Goal: Task Accomplishment & Management: Manage account settings

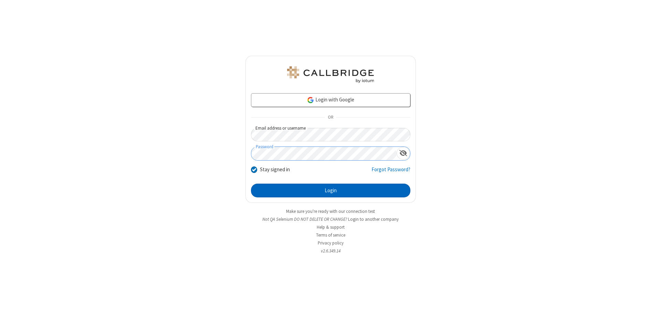
click at [330, 191] on button "Login" at bounding box center [330, 191] width 159 height 14
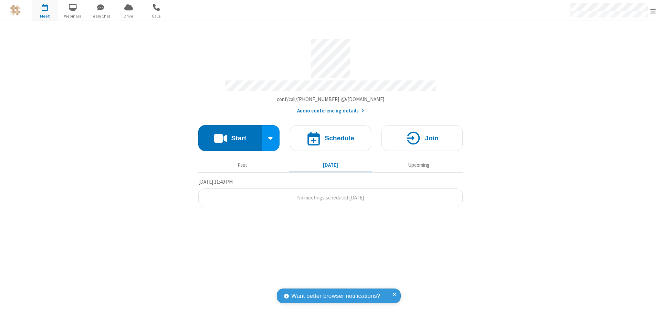
click at [653, 11] on span "Open menu" at bounding box center [653, 11] width 6 height 7
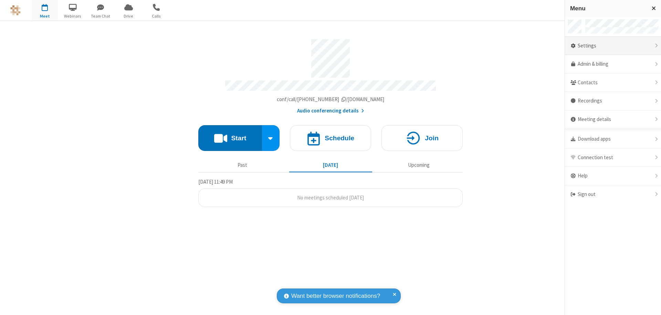
click at [613, 46] on div "Settings" at bounding box center [613, 46] width 96 height 19
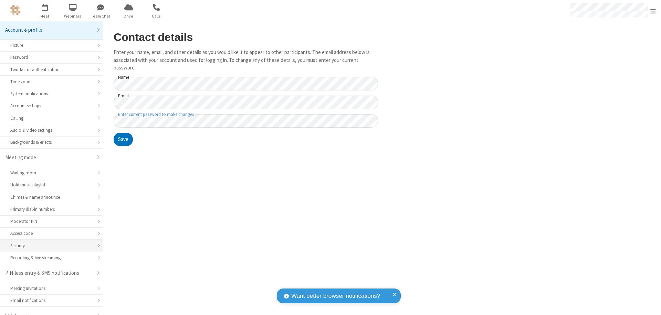
click at [49, 243] on div "Security" at bounding box center [51, 246] width 82 height 7
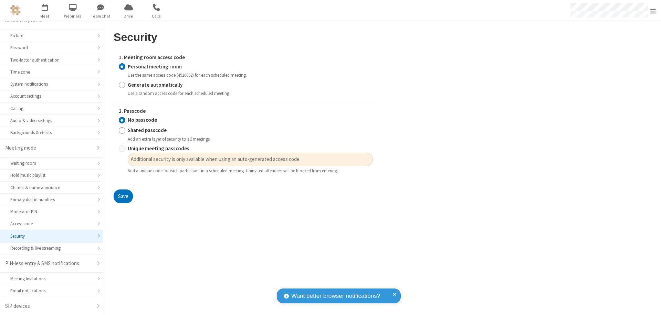
click at [122, 85] on input "Generate automatically" at bounding box center [122, 84] width 7 height 7
radio input "true"
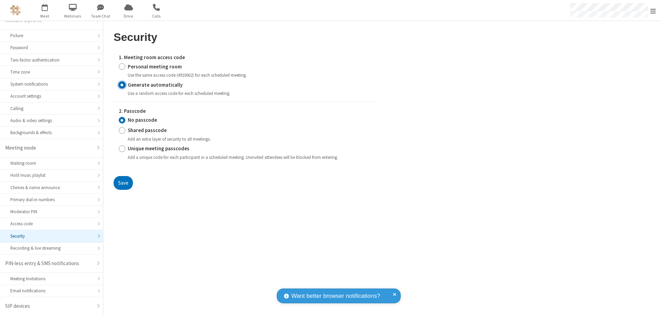
click at [122, 149] on input "Unique meeting passcodes" at bounding box center [122, 148] width 7 height 7
radio input "true"
click at [123, 183] on button "Save" at bounding box center [123, 183] width 19 height 14
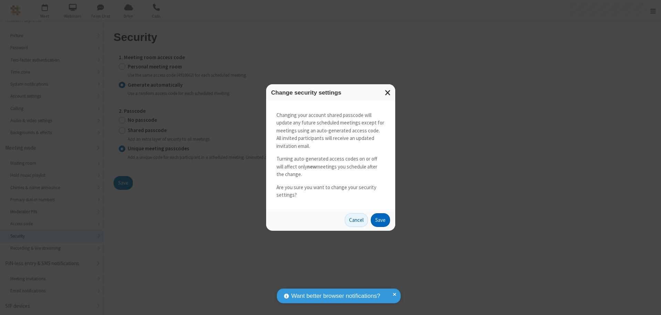
click at [380, 220] on button "Save" at bounding box center [380, 220] width 19 height 14
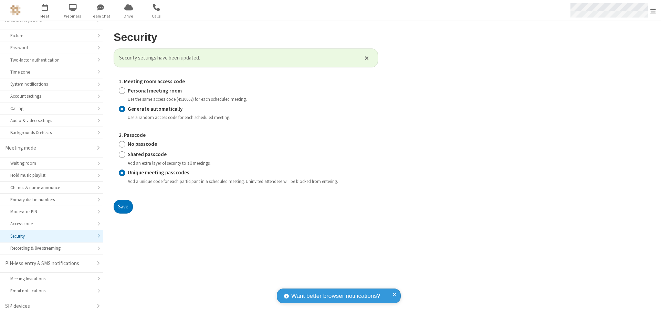
click at [653, 11] on span "Open menu" at bounding box center [653, 11] width 6 height 7
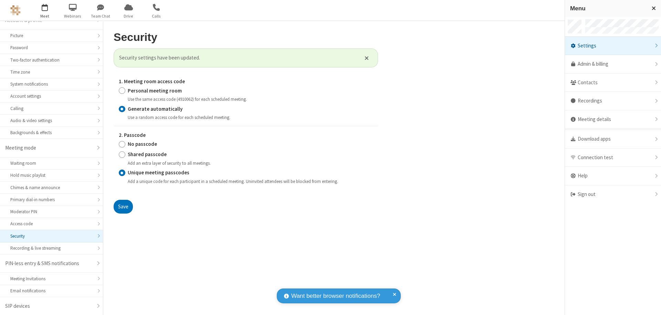
click at [45, 10] on span "button" at bounding box center [45, 7] width 26 height 12
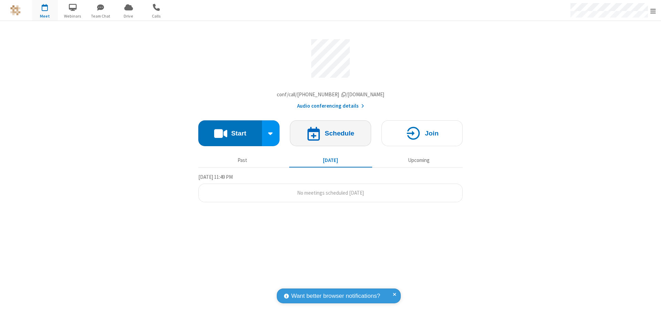
click at [330, 135] on h4 "Schedule" at bounding box center [340, 133] width 30 height 7
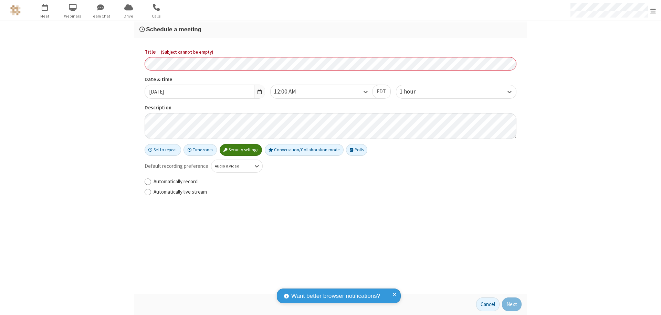
click at [330, 29] on h3 "Schedule a meeting" at bounding box center [330, 29] width 382 height 7
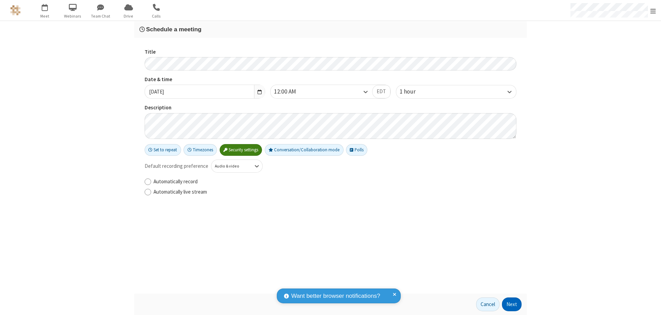
click at [512, 305] on button "Next" at bounding box center [512, 305] width 20 height 14
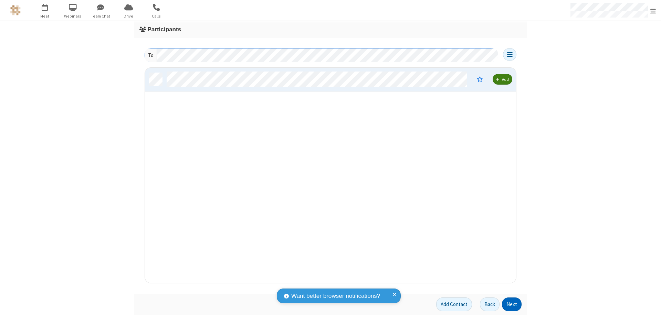
click at [512, 305] on button "Next" at bounding box center [512, 305] width 20 height 14
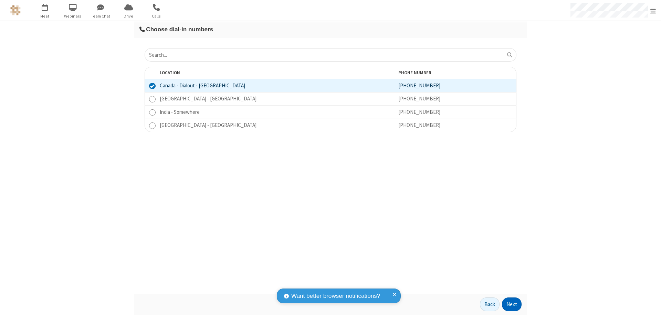
click at [512, 305] on button "Next" at bounding box center [512, 305] width 20 height 14
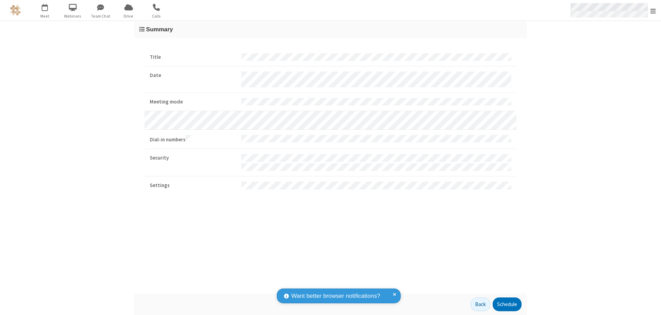
click at [653, 11] on span "Open menu" at bounding box center [653, 11] width 6 height 7
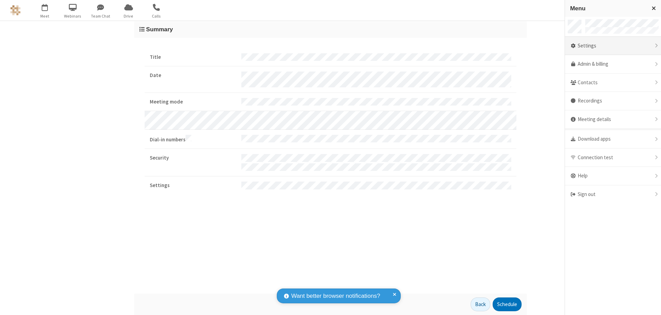
click at [613, 46] on div "Settings" at bounding box center [613, 46] width 96 height 19
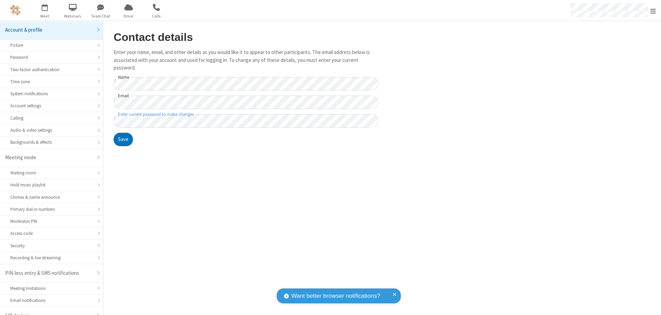
scroll to position [10, 0]
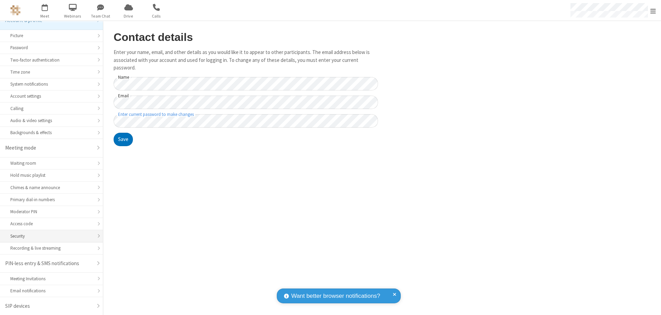
click at [49, 236] on div "Security" at bounding box center [51, 236] width 82 height 7
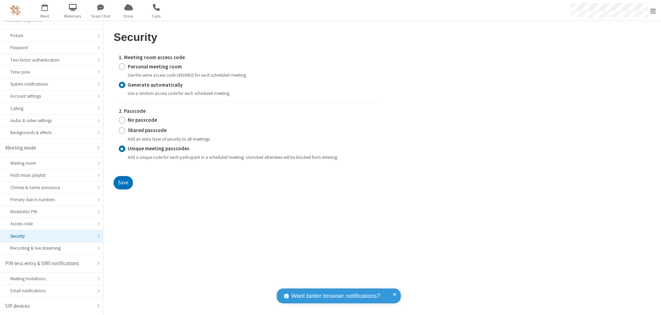
click at [122, 66] on input "Personal meeting room" at bounding box center [122, 66] width 7 height 7
radio input "true"
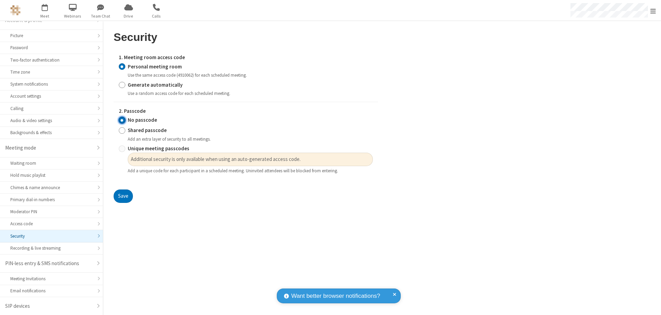
click at [122, 120] on input "No passcode" at bounding box center [122, 120] width 7 height 7
click at [123, 197] on button "Save" at bounding box center [123, 197] width 19 height 14
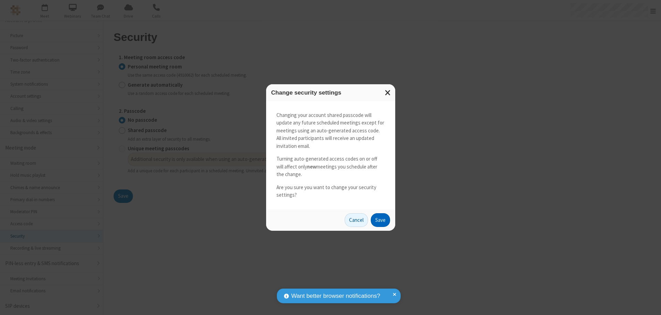
click at [380, 220] on button "Save" at bounding box center [380, 220] width 19 height 14
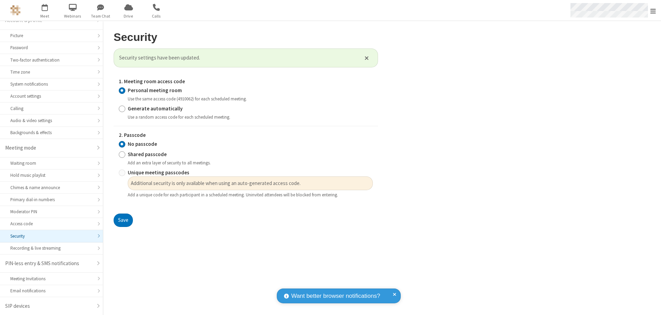
click at [653, 10] on span "Open menu" at bounding box center [653, 11] width 6 height 7
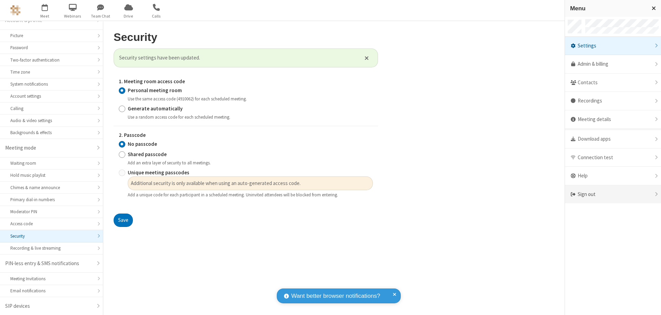
click at [613, 194] on div "Sign out" at bounding box center [613, 195] width 96 height 18
